Goal: Information Seeking & Learning: Learn about a topic

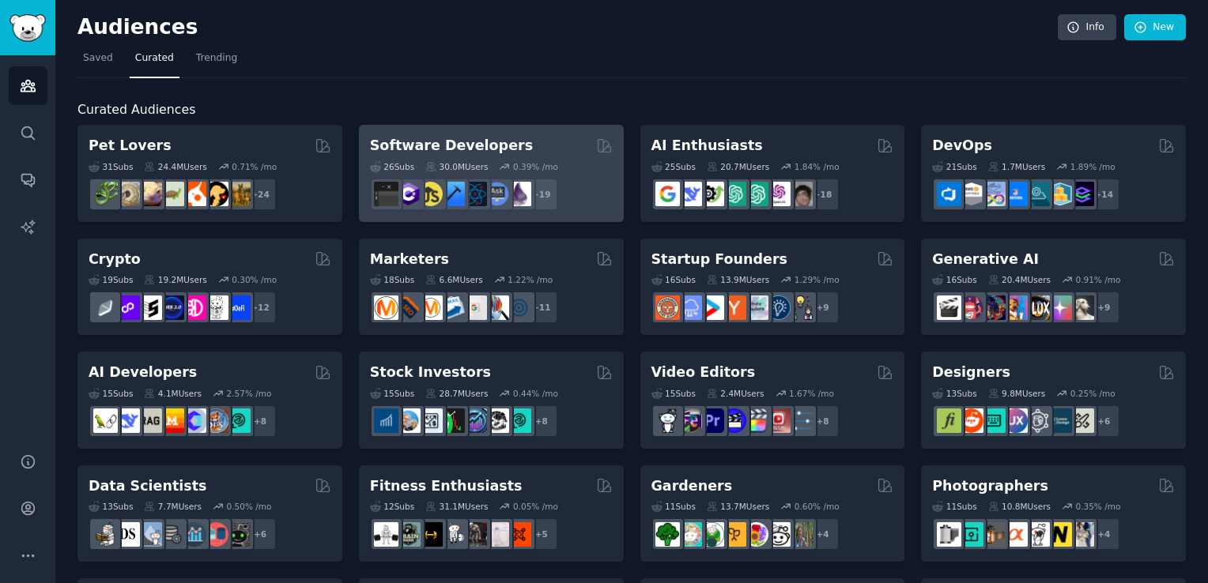
click at [425, 152] on h2 "Software Developers" at bounding box center [451, 146] width 163 height 20
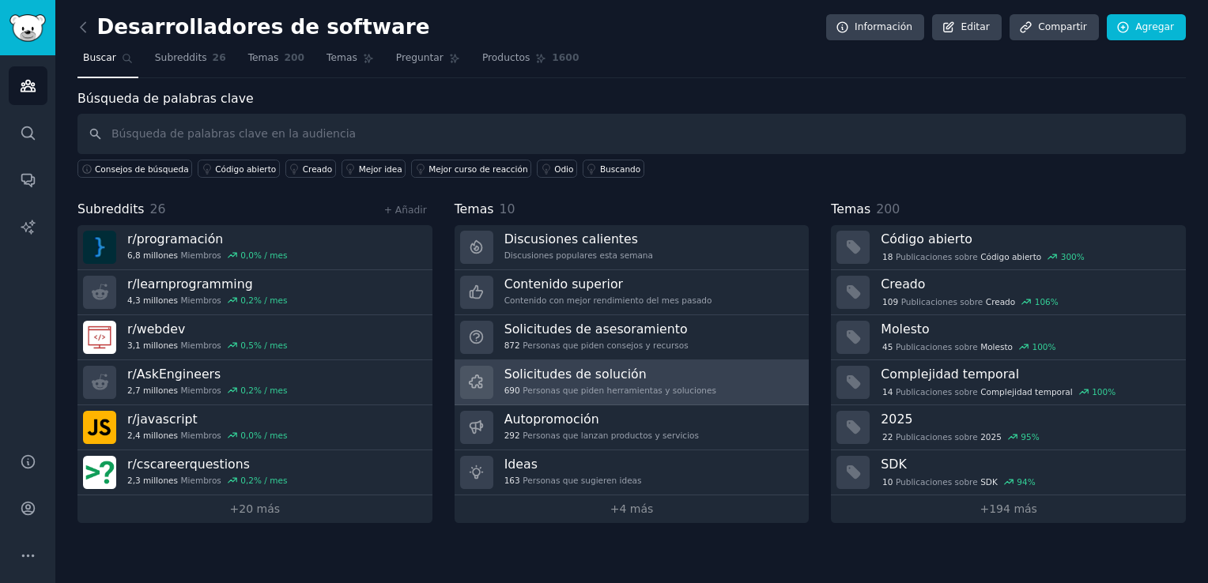
click at [572, 370] on h3 "Solicitudes de solución" at bounding box center [610, 374] width 212 height 17
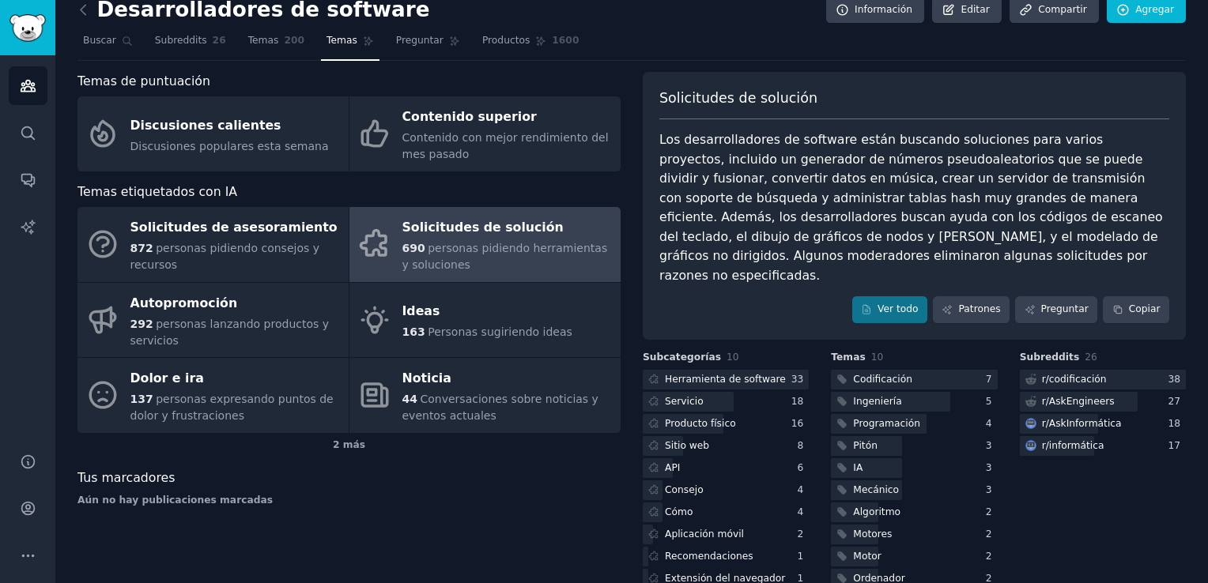
scroll to position [26, 0]
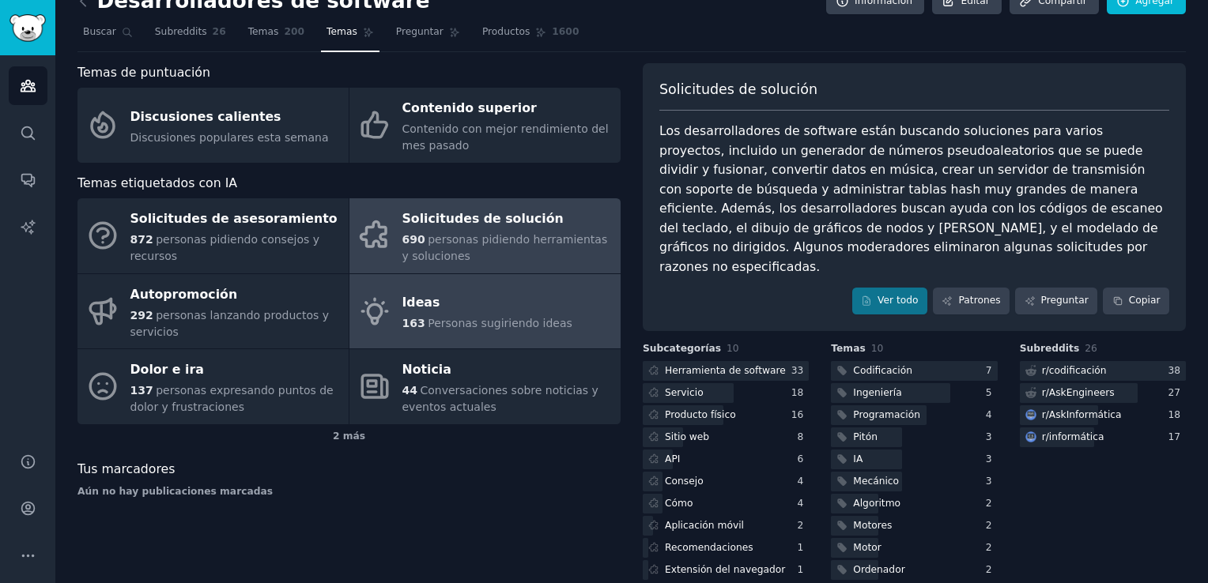
click at [411, 296] on div "Ideas" at bounding box center [487, 303] width 170 height 25
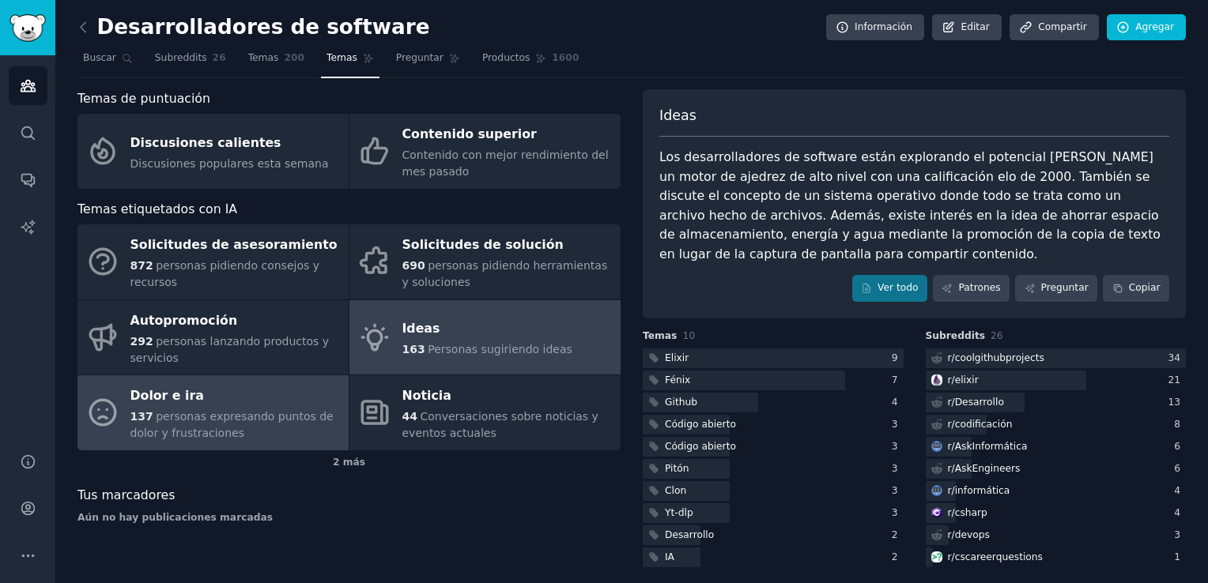
click at [181, 388] on div "Dolor e ira" at bounding box center [235, 396] width 210 height 25
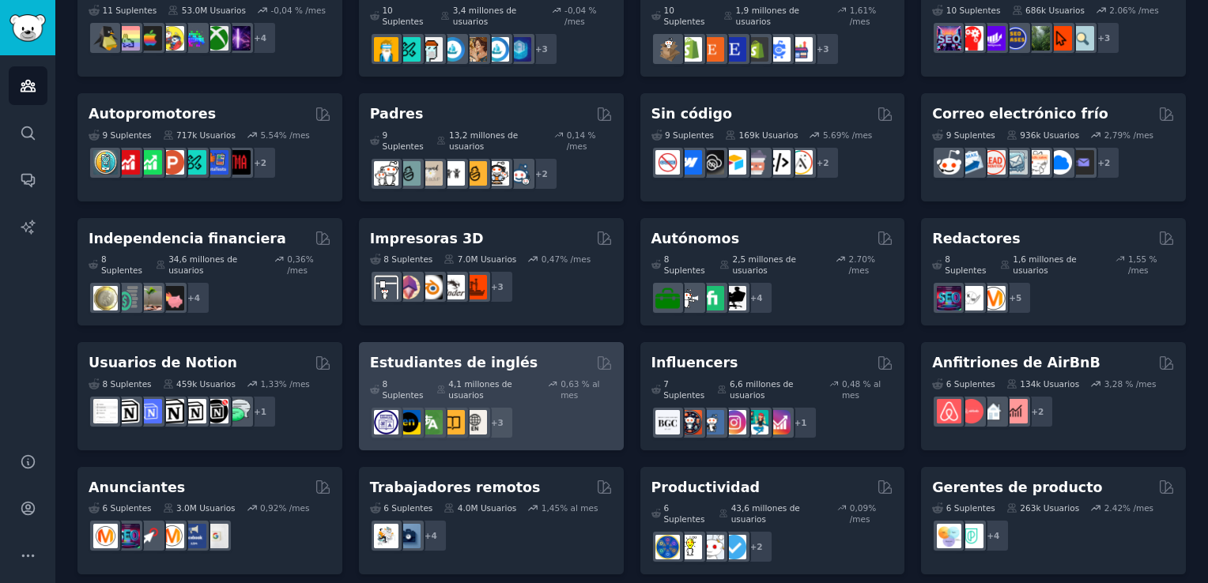
scroll to position [599, 0]
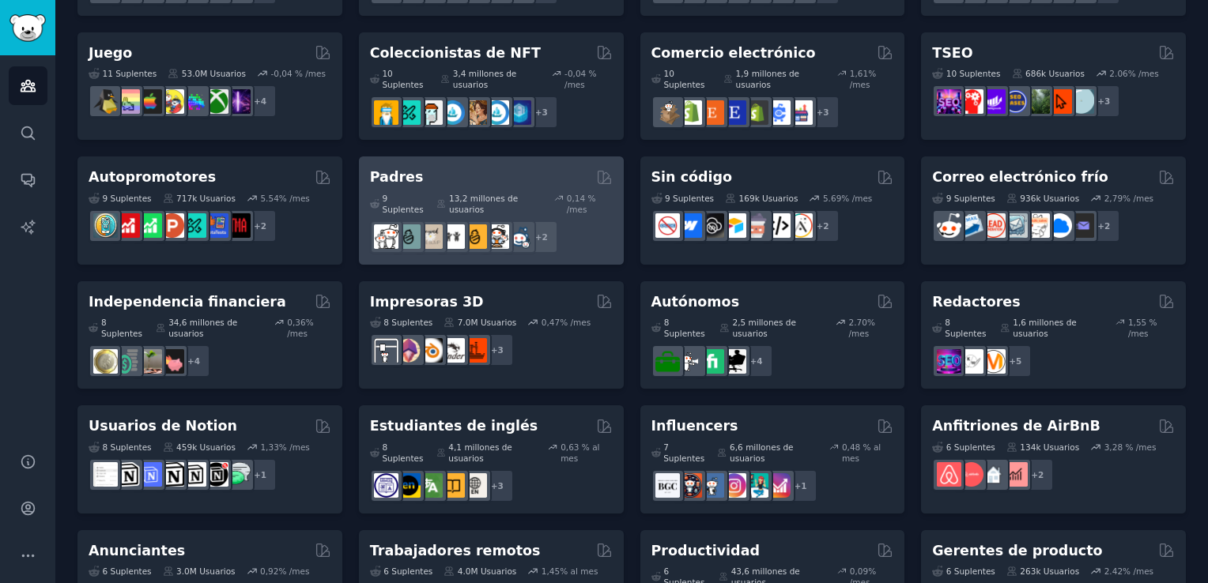
click at [379, 170] on h2 "Padres" at bounding box center [397, 178] width 54 height 20
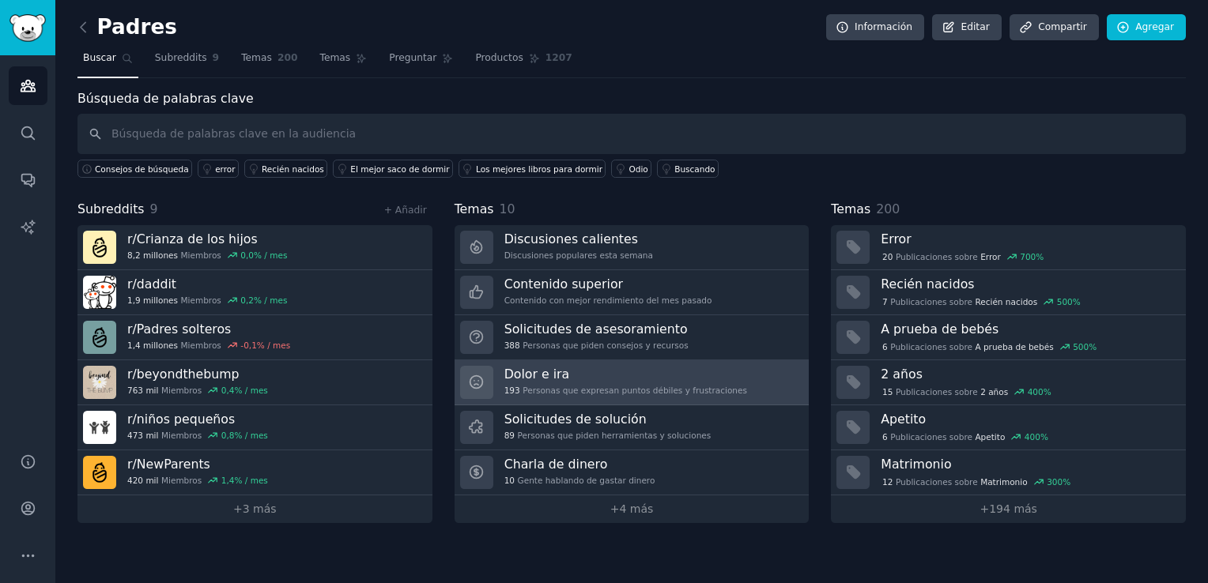
click at [548, 372] on h3 "Dolor e ira" at bounding box center [625, 374] width 243 height 17
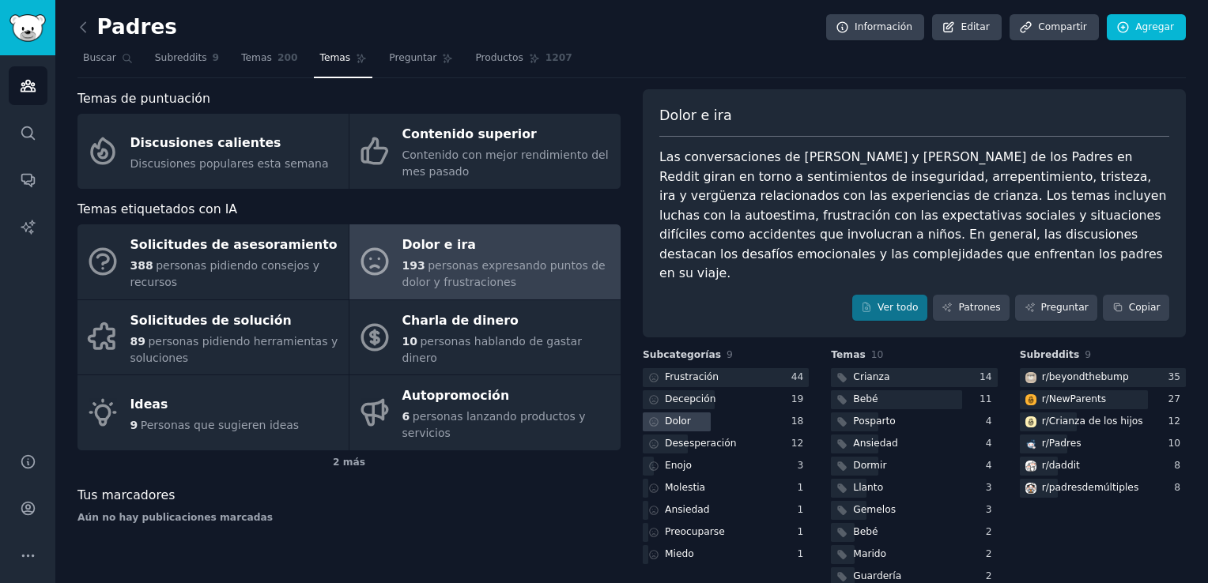
click at [689, 413] on div "Dolor" at bounding box center [668, 423] width 51 height 20
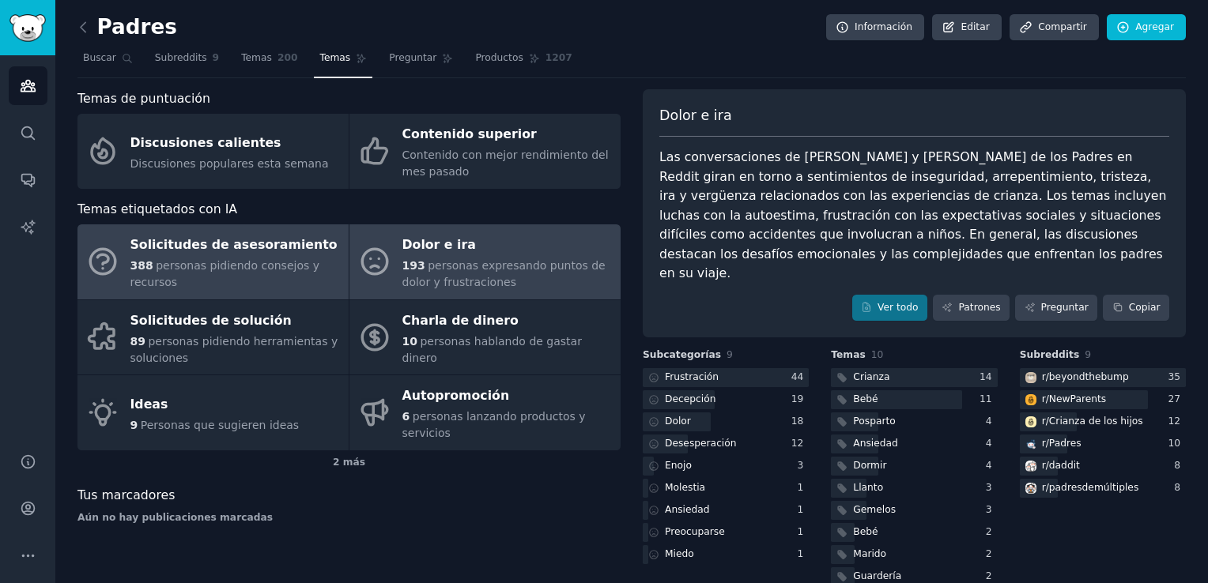
click at [165, 266] on span "personas pidiendo consejos y recursos" at bounding box center [225, 273] width 190 height 29
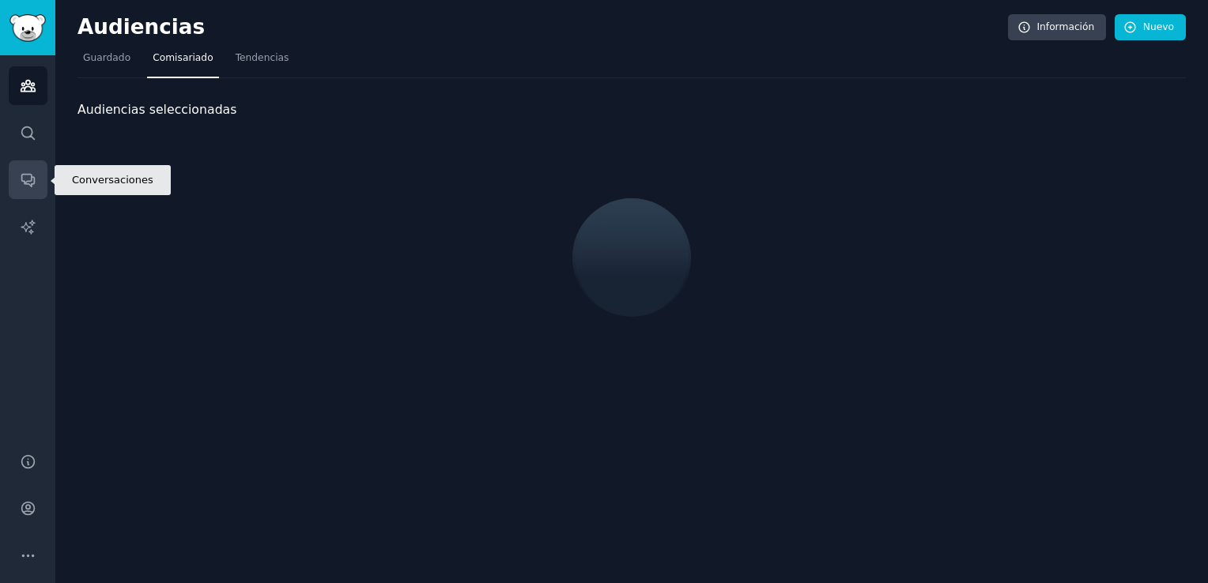
click at [19, 166] on link "Conversaciones" at bounding box center [28, 179] width 39 height 39
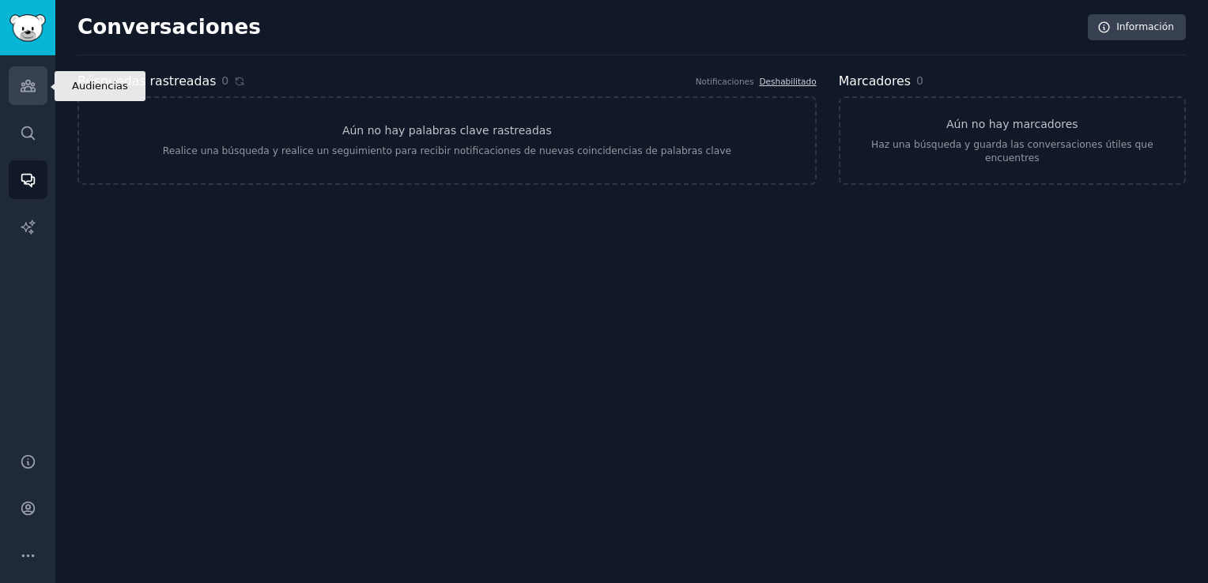
click at [21, 89] on icon "Barra lateral" at bounding box center [28, 86] width 14 height 11
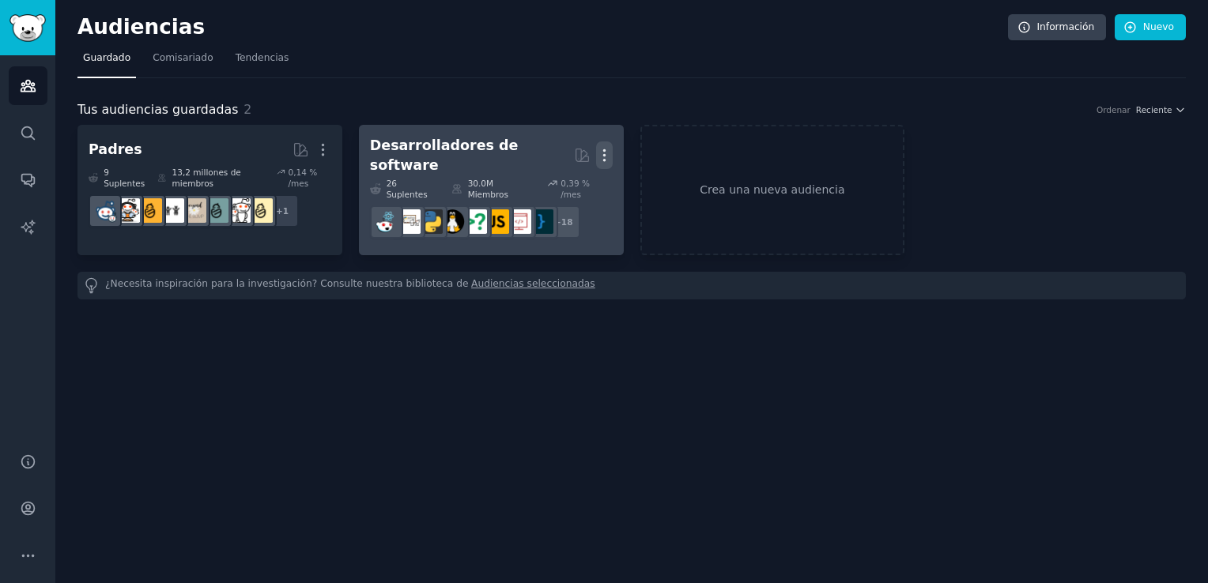
click at [601, 153] on icon "button" at bounding box center [604, 155] width 17 height 17
click at [569, 180] on p "Borrar" at bounding box center [562, 188] width 35 height 17
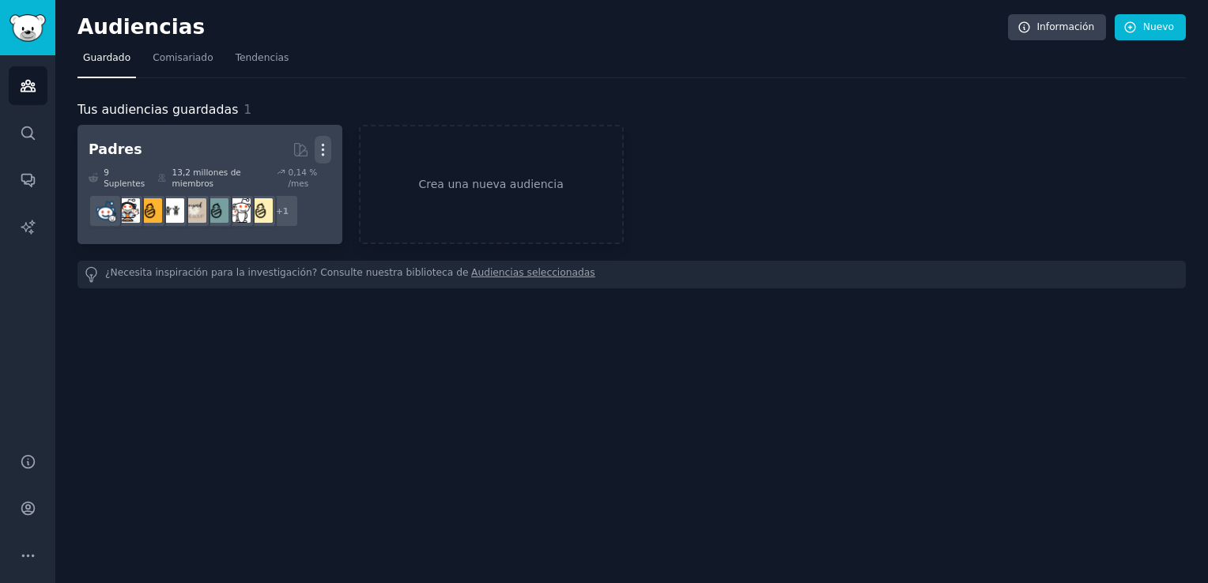
click at [330, 147] on icon "button" at bounding box center [323, 150] width 17 height 17
click at [288, 187] on p "Borrar" at bounding box center [280, 183] width 35 height 17
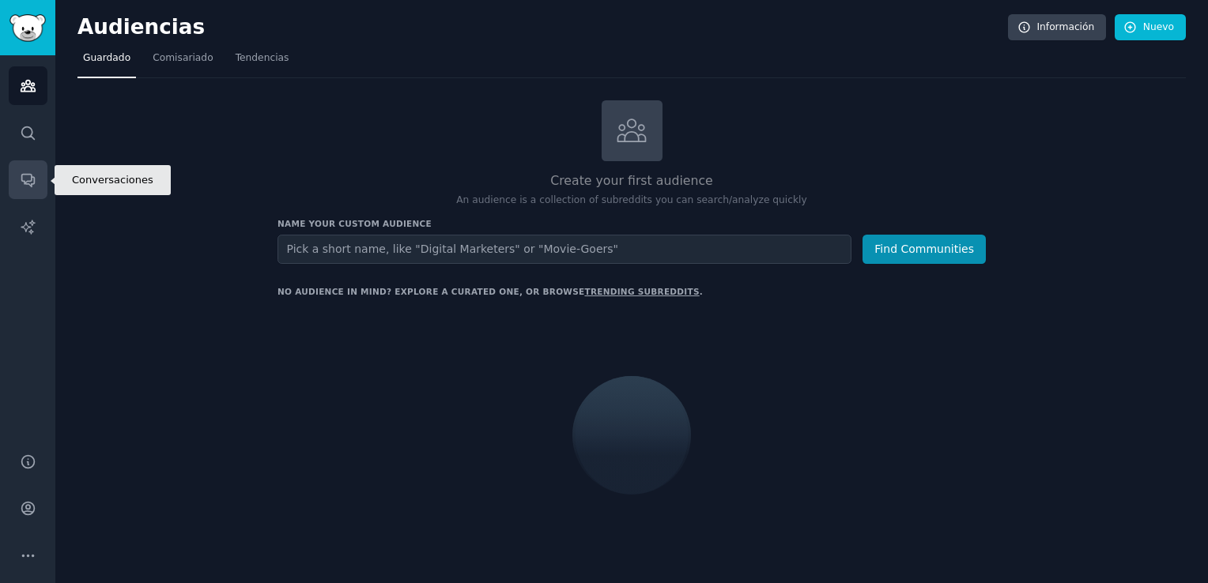
click at [21, 187] on icon "Barra lateral" at bounding box center [28, 180] width 17 height 17
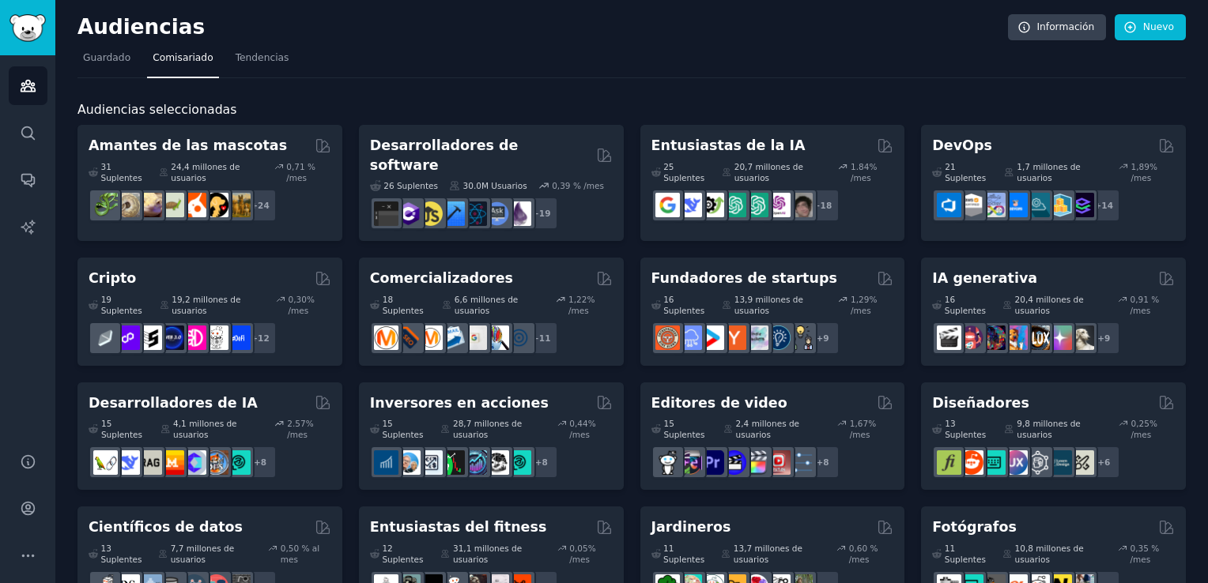
scroll to position [158, 0]
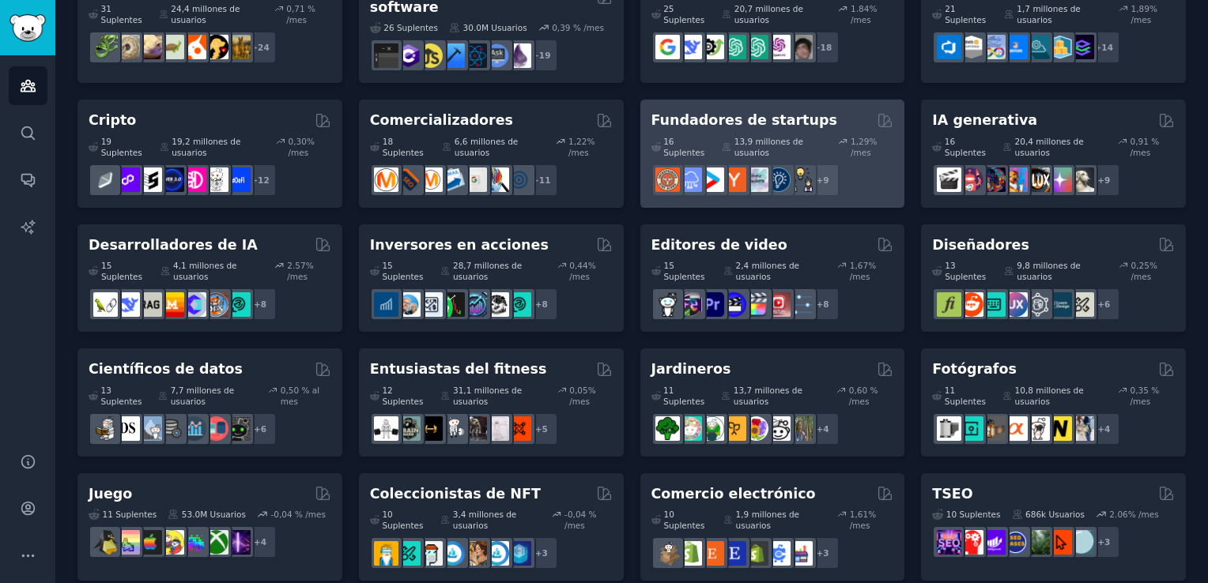
click at [704, 111] on h2 "Fundadores de startups" at bounding box center [744, 121] width 186 height 20
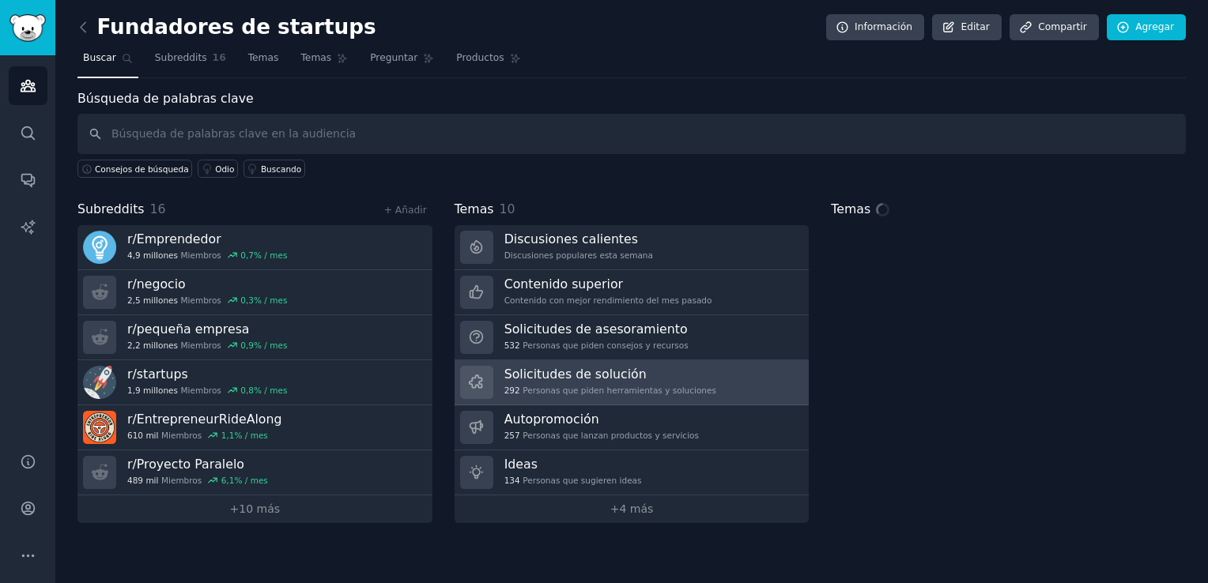
click at [530, 379] on h3 "Solicitudes de solución" at bounding box center [610, 374] width 212 height 17
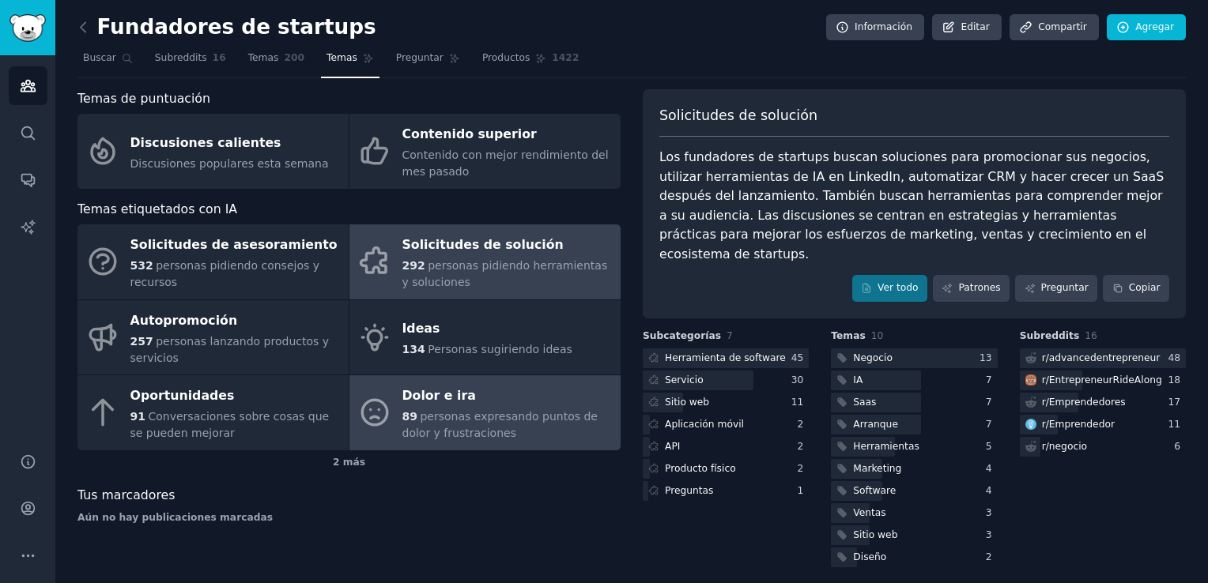
click at [505, 406] on div "Dolor e ira" at bounding box center [507, 396] width 210 height 25
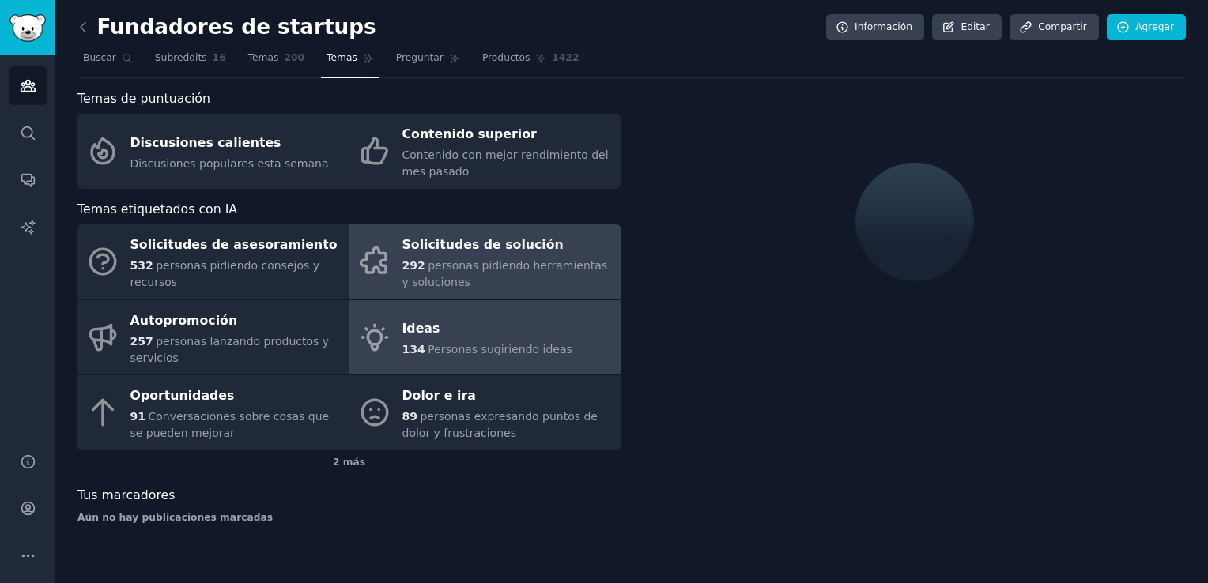
click at [418, 335] on div "Ideas" at bounding box center [487, 329] width 170 height 25
